Goal: Task Accomplishment & Management: Manage account settings

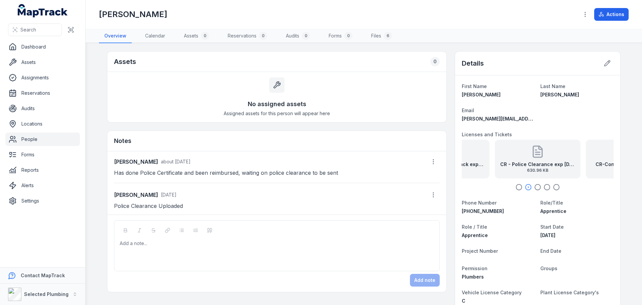
click at [57, 139] on link "People" at bounding box center [42, 138] width 75 height 13
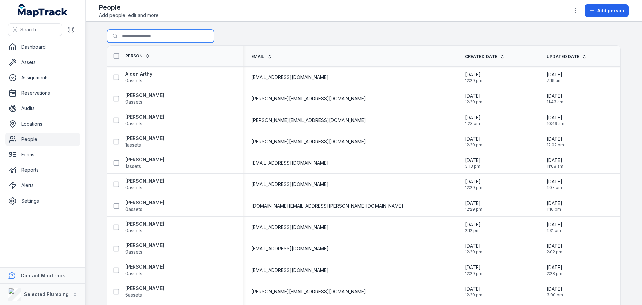
click at [150, 36] on input "Search for people" at bounding box center [160, 36] width 107 height 13
click at [150, 35] on input "Search for people" at bounding box center [160, 36] width 107 height 13
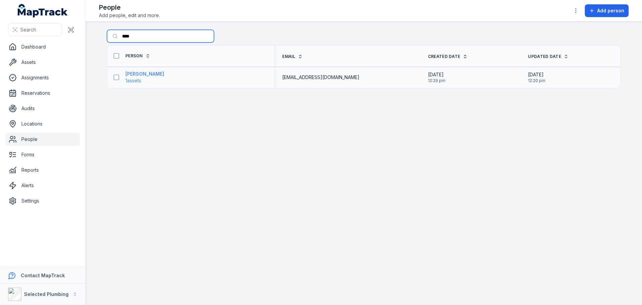
type input "****"
click at [160, 77] on strong "[PERSON_NAME]" at bounding box center [144, 74] width 39 height 7
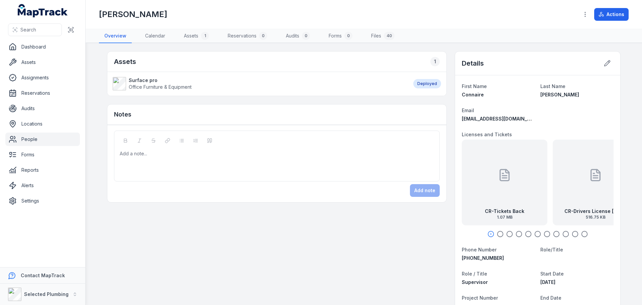
click at [502, 184] on div at bounding box center [504, 175] width 13 height 60
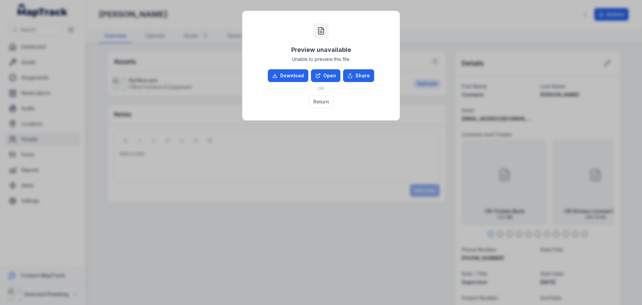
click at [326, 69] on div "Preview unavailable Unable to preview this file. Download Open Share OR Return" at bounding box center [321, 66] width 144 height 96
click at [330, 73] on link "Open" at bounding box center [325, 75] width 29 height 13
click at [315, 101] on button "Return" at bounding box center [321, 101] width 24 height 13
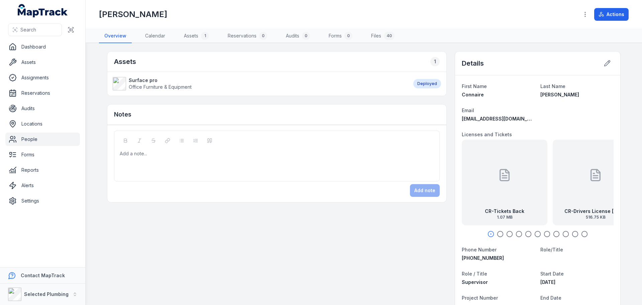
click at [497, 232] on icon "button" at bounding box center [500, 233] width 7 height 7
click at [528, 197] on div "CR-Drivers License [DATE] 516.75 KB" at bounding box center [538, 182] width 86 height 86
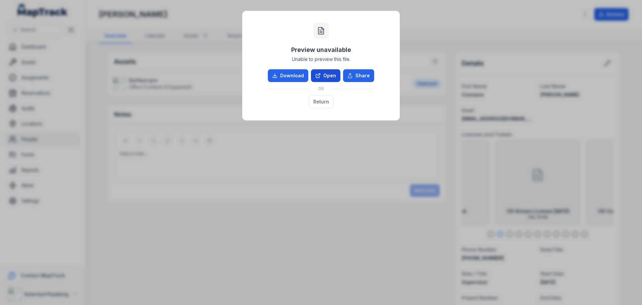
click at [328, 72] on link "Open" at bounding box center [325, 75] width 29 height 13
click at [328, 105] on button "Return" at bounding box center [321, 101] width 24 height 13
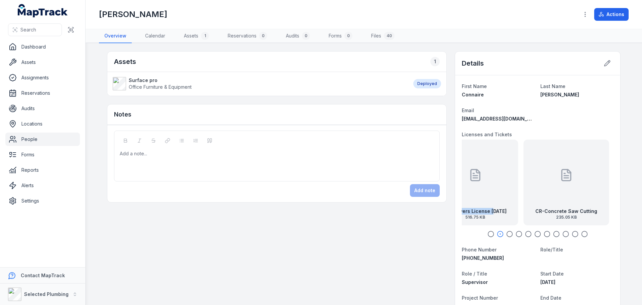
drag, startPoint x: 551, startPoint y: 199, endPoint x: 454, endPoint y: 197, distance: 96.3
click at [532, 196] on div at bounding box center [537, 175] width 13 height 60
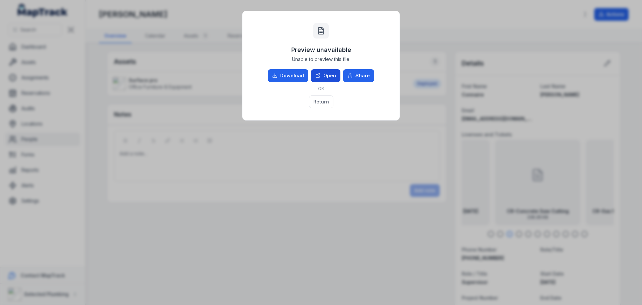
click at [317, 75] on icon at bounding box center [317, 75] width 5 height 5
click at [326, 102] on button "Return" at bounding box center [321, 101] width 24 height 13
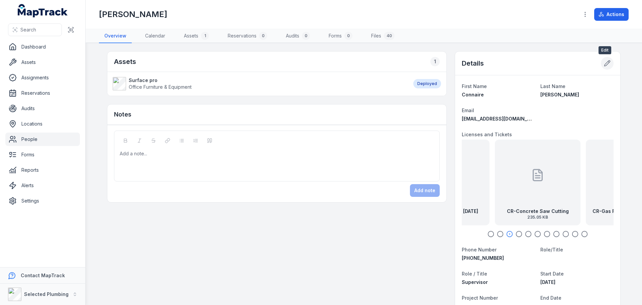
click at [601, 63] on button at bounding box center [607, 63] width 13 height 13
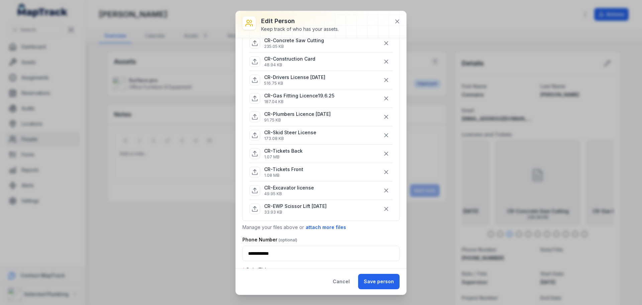
scroll to position [134, 0]
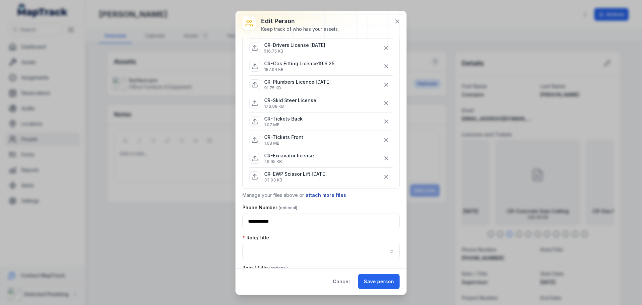
click at [321, 194] on button "attach more files" at bounding box center [325, 194] width 41 height 7
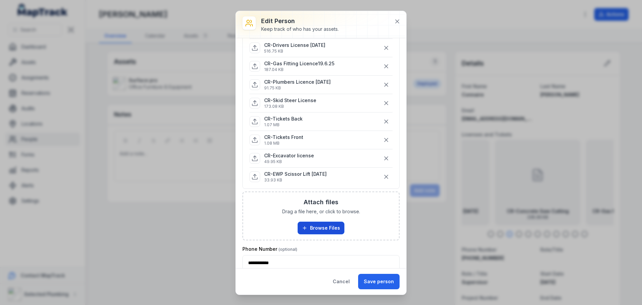
click at [322, 227] on button "Browse Files" at bounding box center [321, 227] width 47 height 13
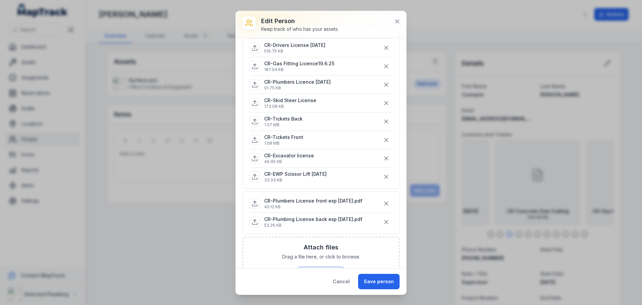
click at [313, 255] on span "Drag a file here, or click to browse." at bounding box center [321, 256] width 78 height 7
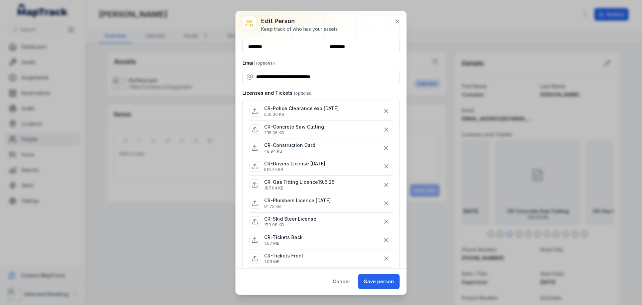
scroll to position [0, 0]
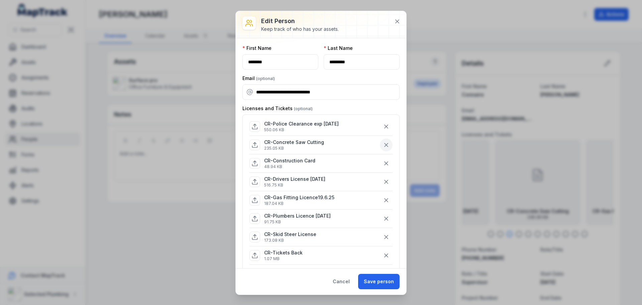
click at [384, 143] on icon "button" at bounding box center [385, 144] width 3 height 3
click at [384, 200] on icon "button" at bounding box center [385, 199] width 3 height 3
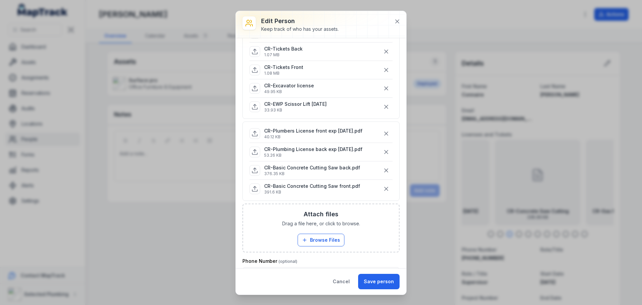
scroll to position [167, 0]
click at [375, 280] on button "Save person" at bounding box center [378, 280] width 41 height 15
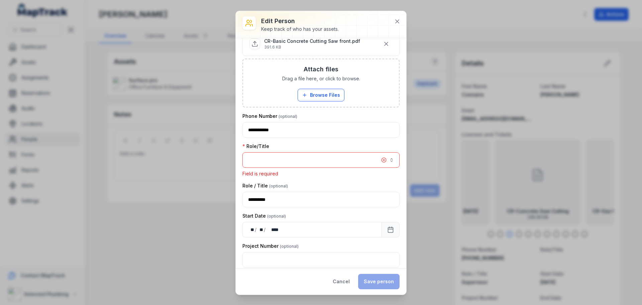
scroll to position [319, 0]
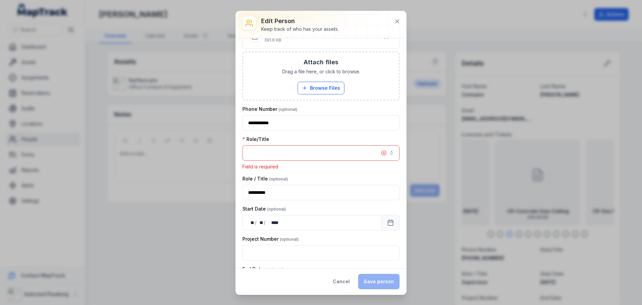
click at [302, 152] on button "button" at bounding box center [320, 152] width 157 height 15
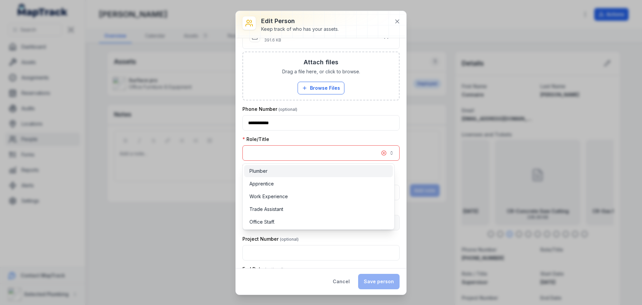
click at [280, 171] on div "Plumber" at bounding box center [318, 171] width 138 height 7
click at [378, 284] on div "**********" at bounding box center [321, 152] width 171 height 283
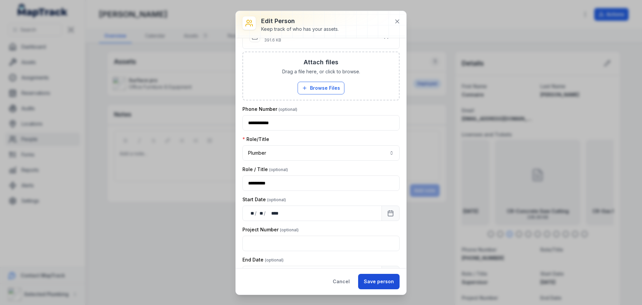
click at [379, 280] on button "Save person" at bounding box center [378, 280] width 41 height 15
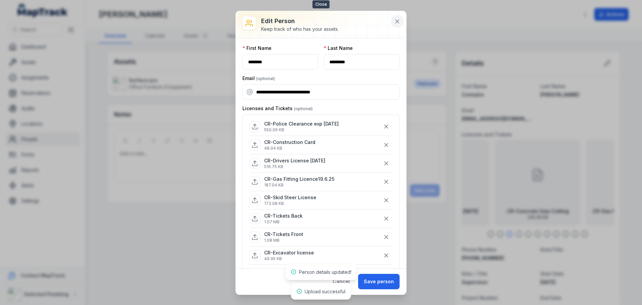
click at [396, 19] on icon at bounding box center [397, 21] width 7 height 7
